Goal: Task Accomplishment & Management: Use online tool/utility

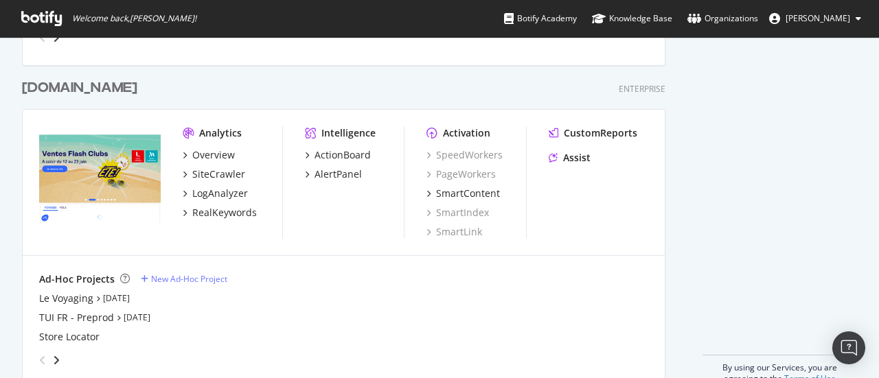
scroll to position [3427, 0]
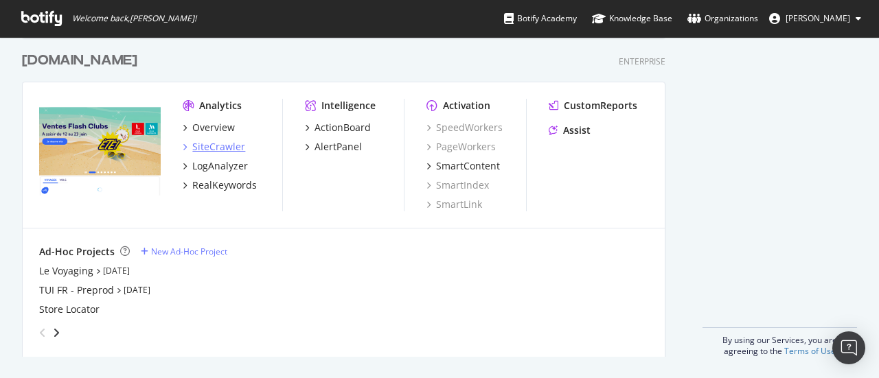
click at [202, 148] on div "SiteCrawler" at bounding box center [218, 147] width 53 height 14
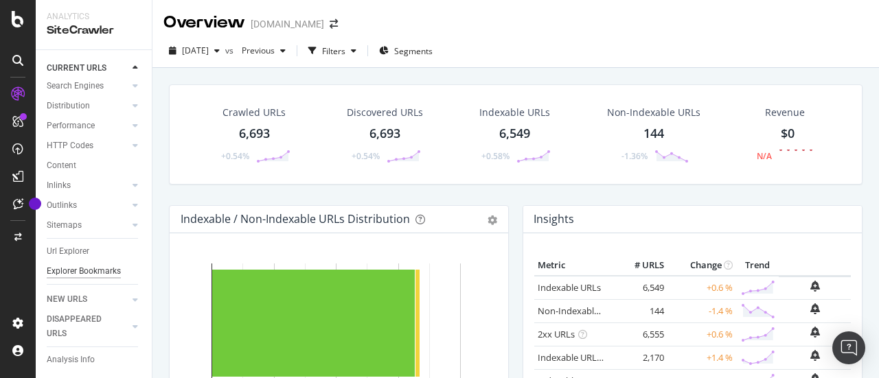
scroll to position [137, 0]
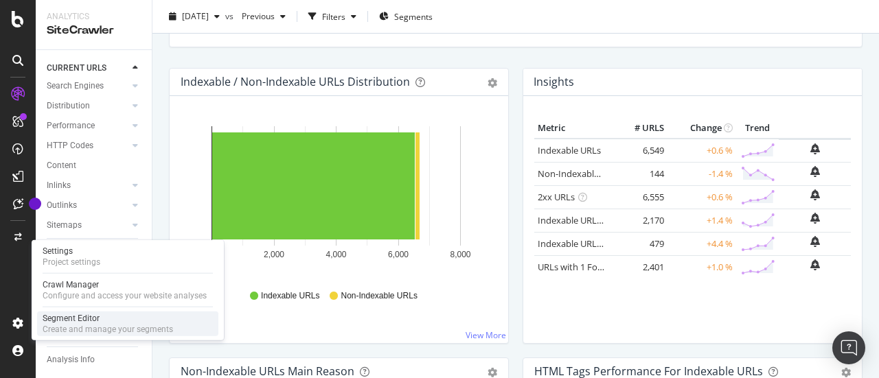
click at [73, 323] on div "Segment Editor" at bounding box center [108, 318] width 130 height 11
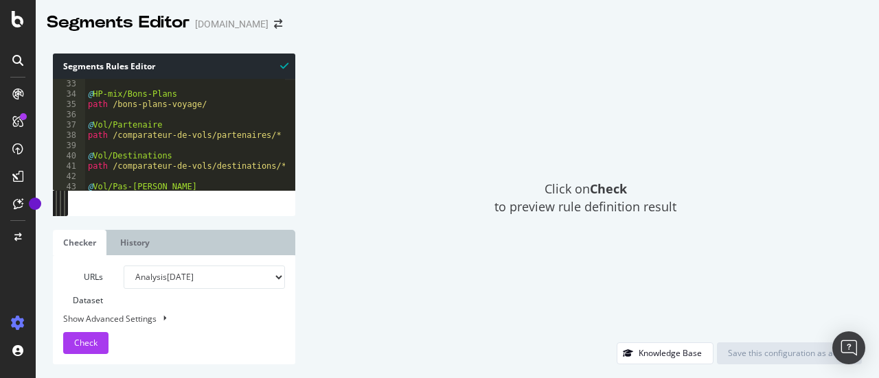
scroll to position [330, 0]
type textarea "path /comparateur-de-vols/partenaires/*"
click at [263, 134] on div "@ HP-mix/Bons-Plans path /bons-plans-voyage/ @ Vol/Partenaire path /comparateur…" at bounding box center [282, 140] width 395 height 122
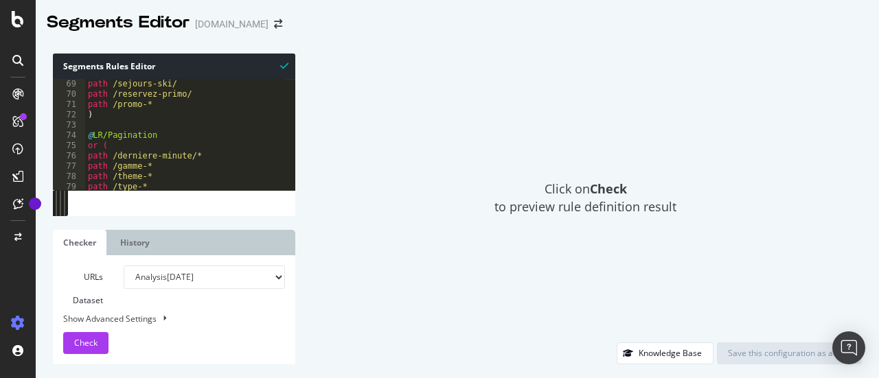
scroll to position [783, 0]
